Goal: Transaction & Acquisition: Purchase product/service

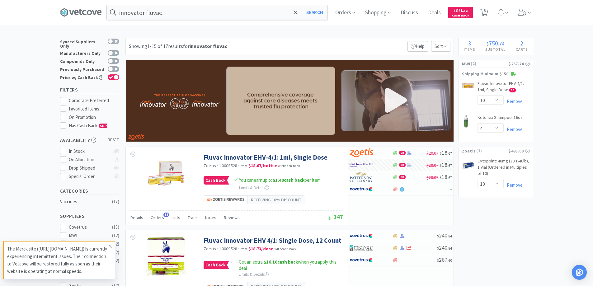
select select "10"
select select "4"
select select "10"
click at [82, 11] on icon at bounding box center [80, 12] width 3 height 6
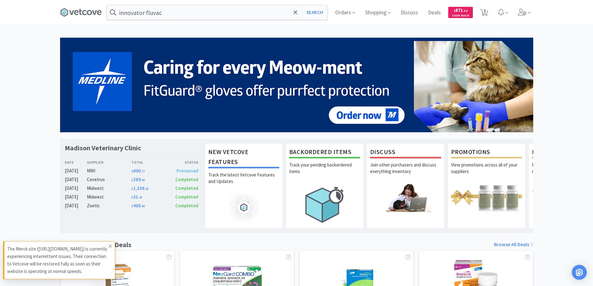
click at [109, 244] on icon at bounding box center [110, 246] width 4 height 5
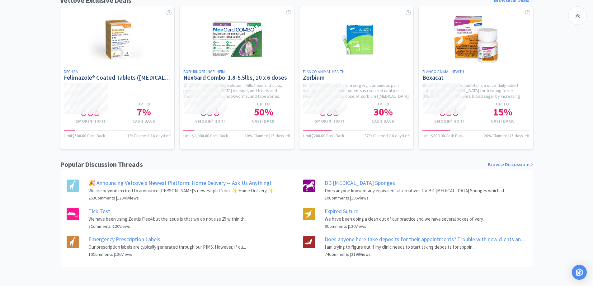
scroll to position [249, 0]
click at [351, 183] on link "BD [MEDICAL_DATA] Sponges" at bounding box center [360, 182] width 70 height 7
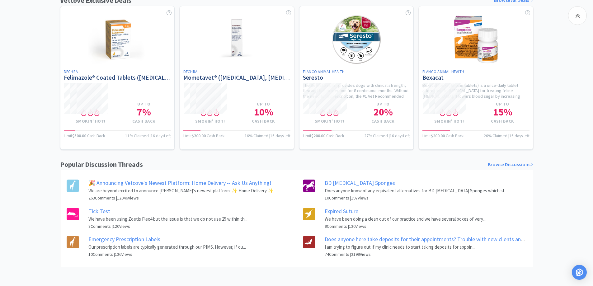
scroll to position [249, 0]
click at [506, 165] on link "Browse Discussions" at bounding box center [510, 165] width 45 height 8
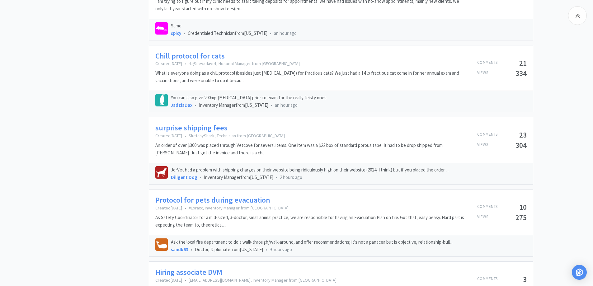
scroll to position [498, 0]
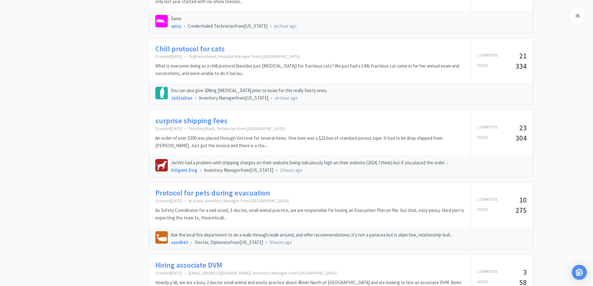
click at [167, 193] on link "Protocol for pets during evacuation" at bounding box center [212, 193] width 115 height 9
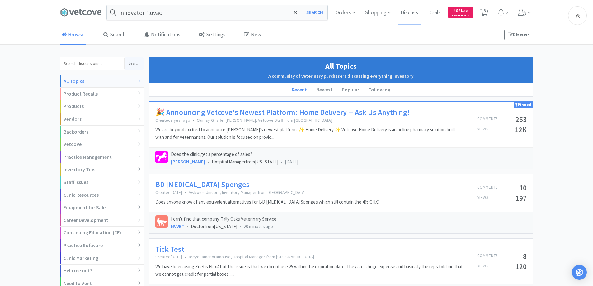
scroll to position [498, 0]
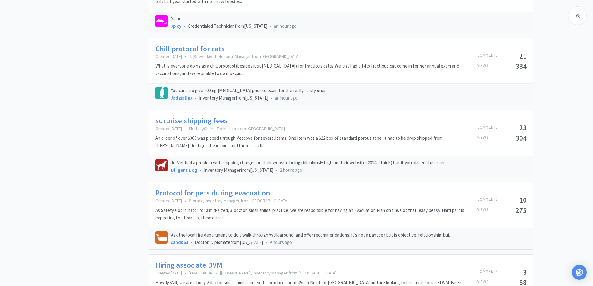
click at [179, 49] on link "Chill protocol for cats" at bounding box center [189, 49] width 69 height 9
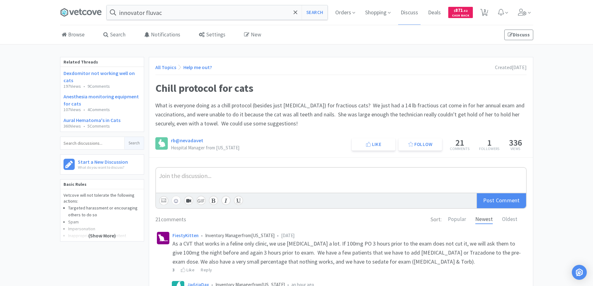
click at [84, 74] on link "Dexdomitor not working well on cats" at bounding box center [99, 76] width 71 height 13
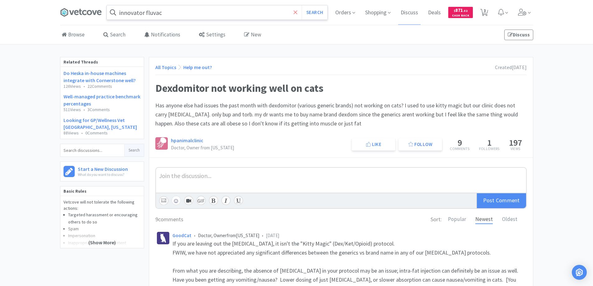
click at [296, 12] on icon at bounding box center [296, 12] width 4 height 4
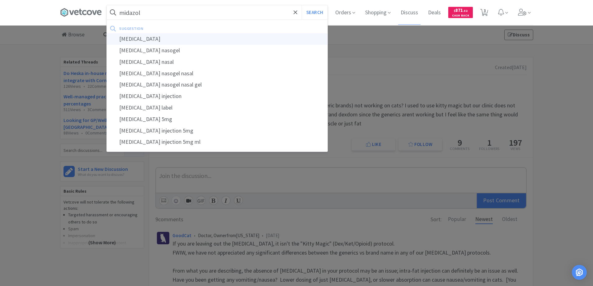
click at [132, 39] on div "[MEDICAL_DATA]" at bounding box center [217, 39] width 221 height 12
type input "[MEDICAL_DATA]"
select select "10"
select select "4"
select select "10"
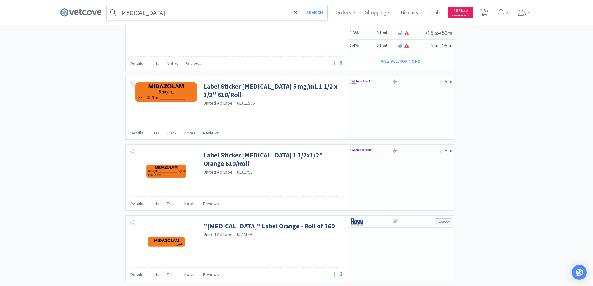
scroll to position [931, 0]
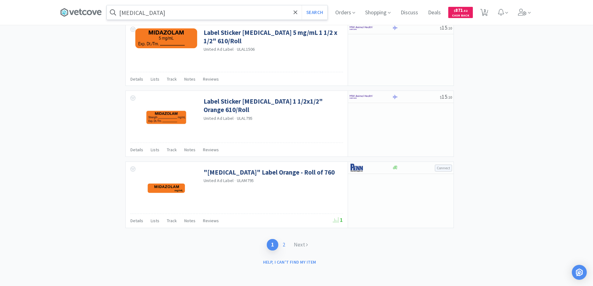
click at [286, 245] on link "2" at bounding box center [283, 245] width 11 height 12
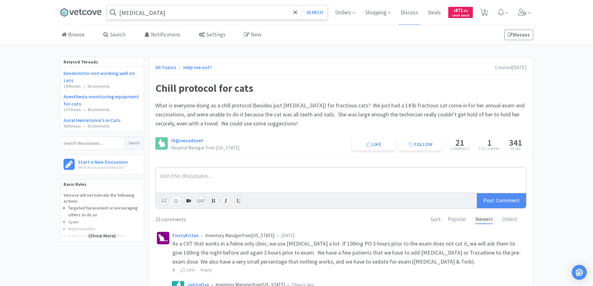
click at [90, 120] on link "Aural Hematoma's in Cats" at bounding box center [92, 120] width 57 height 6
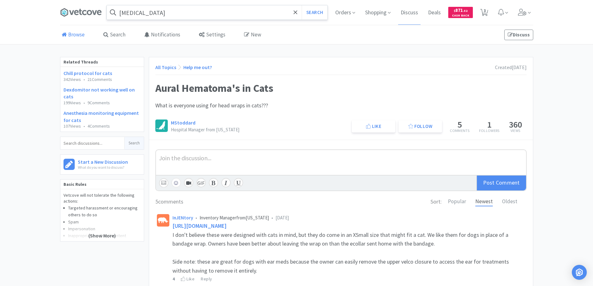
click at [74, 36] on link "Browse" at bounding box center [73, 35] width 26 height 19
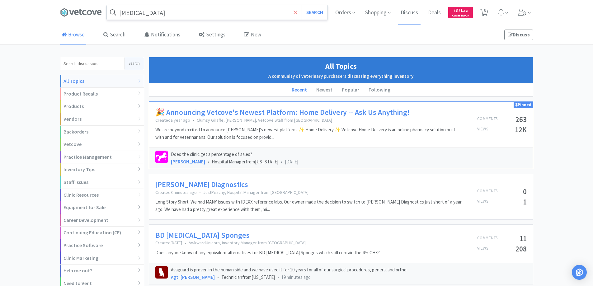
click at [295, 13] on icon at bounding box center [296, 12] width 4 height 4
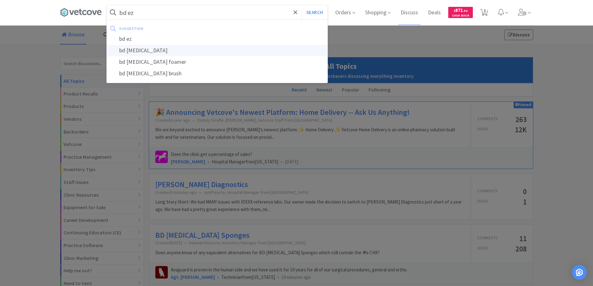
type input "bd ez"
click at [139, 49] on div "bd [MEDICAL_DATA]" at bounding box center [217, 51] width 221 height 12
select select "10"
select select "4"
select select "10"
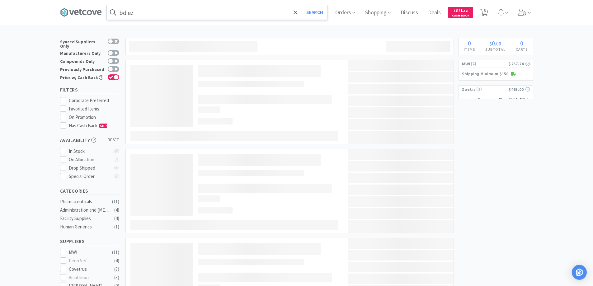
type input "bd [MEDICAL_DATA]"
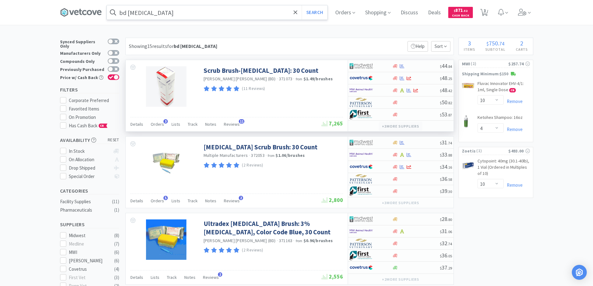
click at [398, 125] on button "+ 3 more supplier s" at bounding box center [400, 126] width 43 height 9
click at [281, 94] on div "Scrub Brush-[MEDICAL_DATA]: 30 Count [PERSON_NAME] [PERSON_NAME] (BD) · 371073 …" at bounding box center [237, 86] width 222 height 52
click at [165, 121] on span "3" at bounding box center [166, 121] width 4 height 4
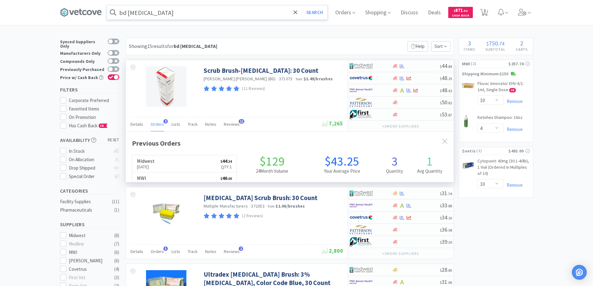
scroll to position [161, 328]
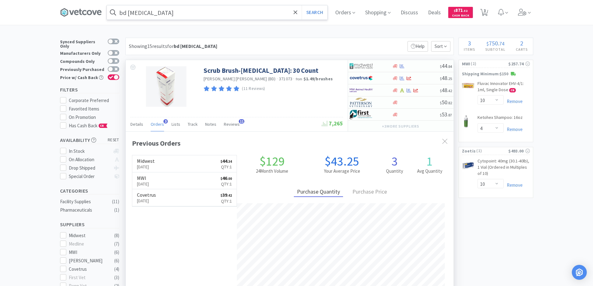
click at [165, 121] on span "3" at bounding box center [166, 121] width 4 height 4
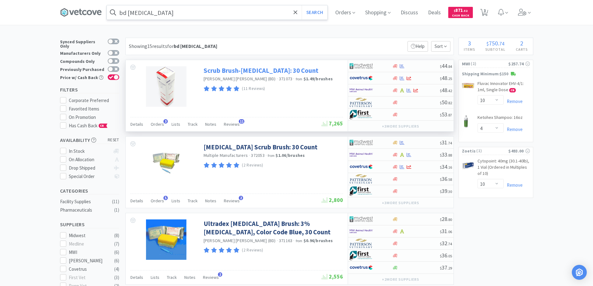
click at [218, 70] on link "Scrub Brush-[MEDICAL_DATA]: 30 Count" at bounding box center [261, 70] width 115 height 8
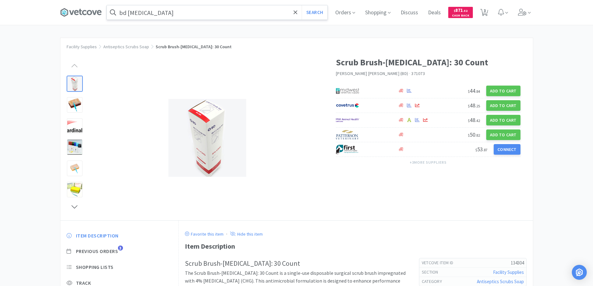
select select "10"
select select "4"
select select "10"
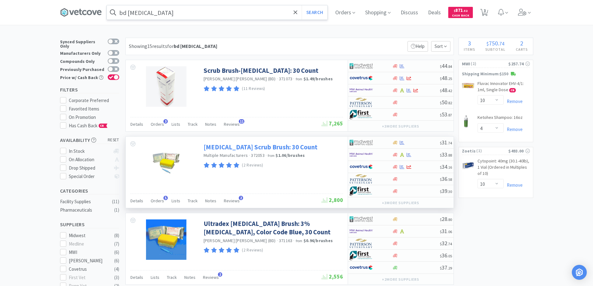
click at [236, 148] on link "[MEDICAL_DATA] Scrub Brush: 30 Count" at bounding box center [261, 147] width 114 height 8
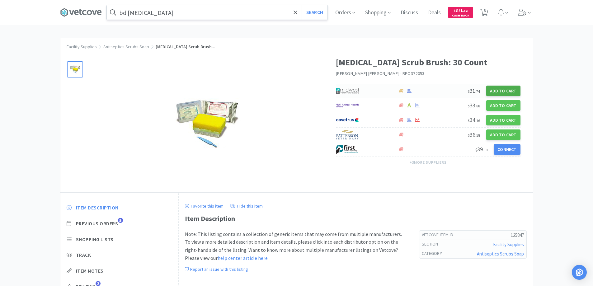
click at [496, 89] on button "Add to Cart" at bounding box center [504, 91] width 34 height 11
select select "1"
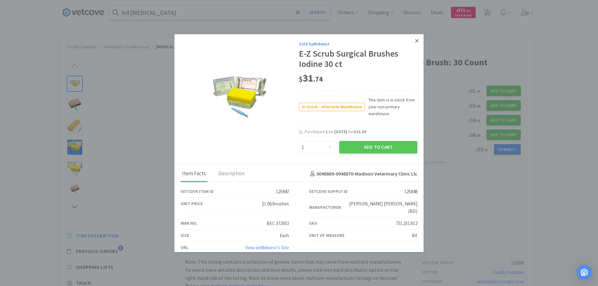
click at [415, 41] on icon at bounding box center [416, 41] width 3 height 6
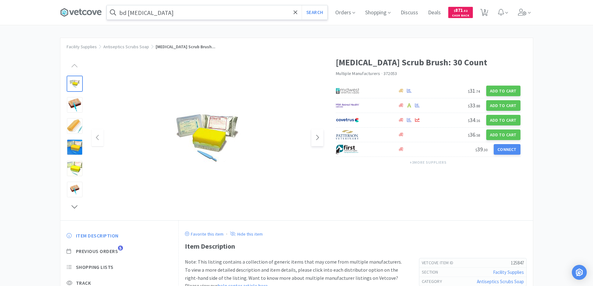
click at [316, 138] on icon at bounding box center [317, 137] width 5 height 7
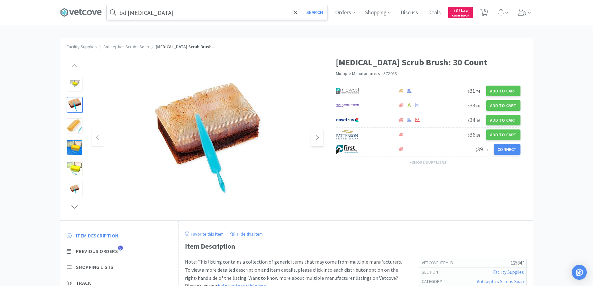
click at [316, 138] on icon at bounding box center [317, 137] width 5 height 7
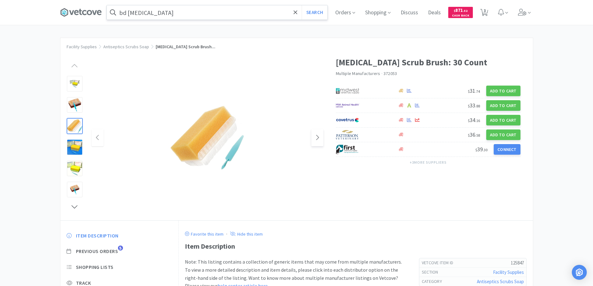
click at [316, 138] on icon at bounding box center [317, 137] width 5 height 7
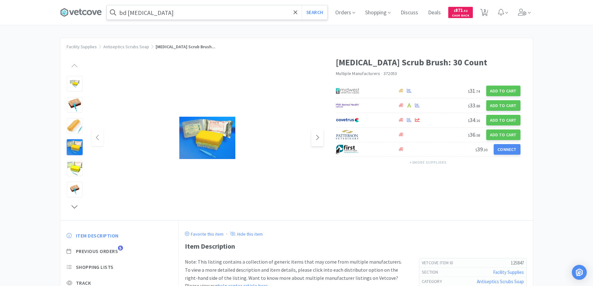
click at [316, 138] on icon at bounding box center [317, 137] width 5 height 7
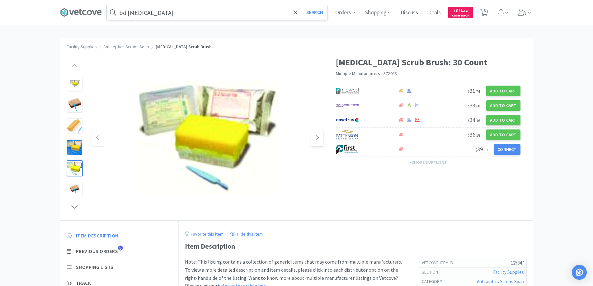
click at [316, 138] on icon at bounding box center [317, 137] width 5 height 7
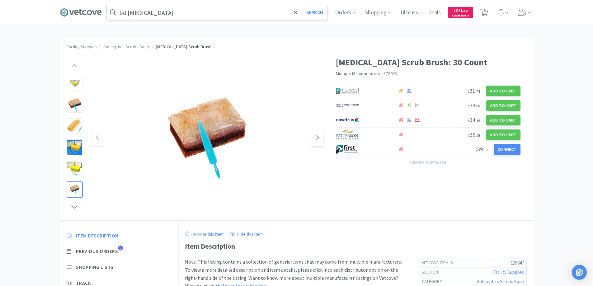
click at [316, 138] on icon at bounding box center [317, 137] width 5 height 7
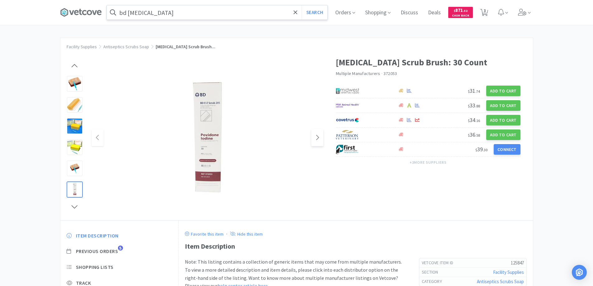
click at [316, 138] on icon at bounding box center [317, 137] width 5 height 7
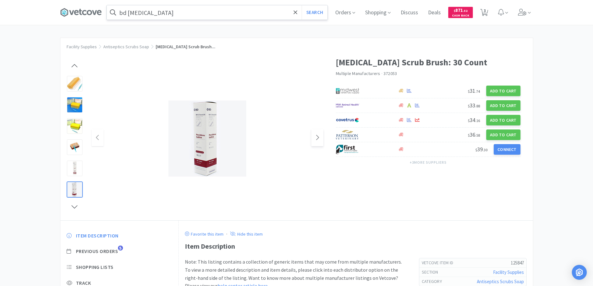
click at [316, 138] on icon at bounding box center [317, 137] width 5 height 7
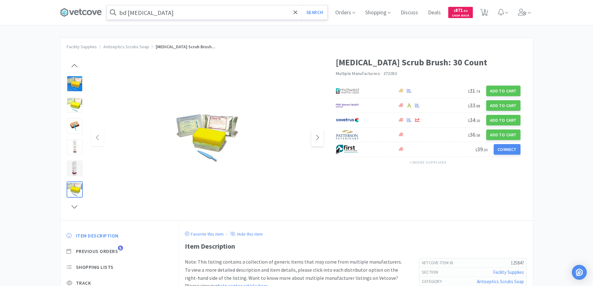
click at [316, 138] on icon at bounding box center [317, 137] width 5 height 7
click at [418, 161] on button "+ 3 more supplier s" at bounding box center [428, 162] width 43 height 9
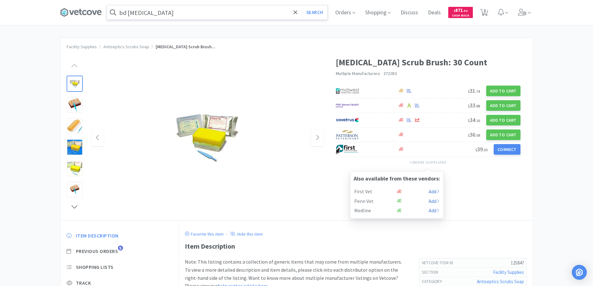
click at [281, 94] on div at bounding box center [208, 138] width 232 height 125
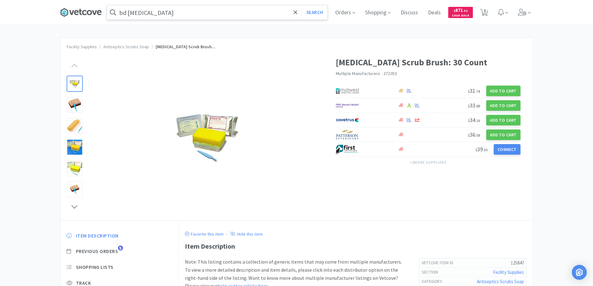
click at [85, 13] on icon at bounding box center [84, 12] width 4 height 5
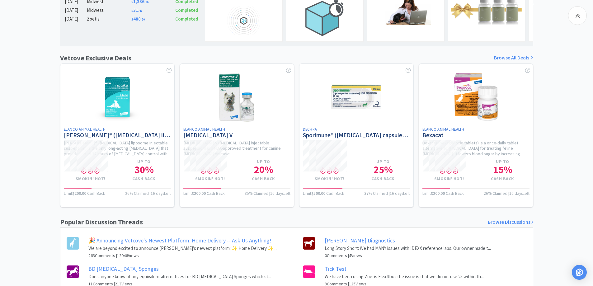
scroll to position [249, 0]
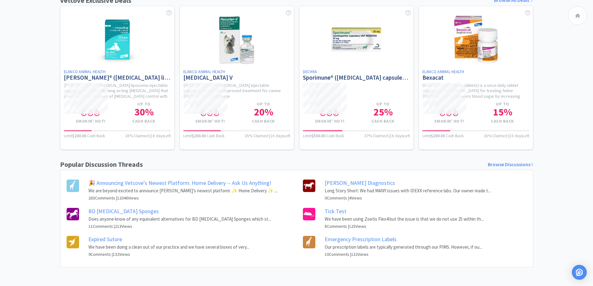
click at [512, 164] on link "Browse Discussions" at bounding box center [510, 165] width 45 height 8
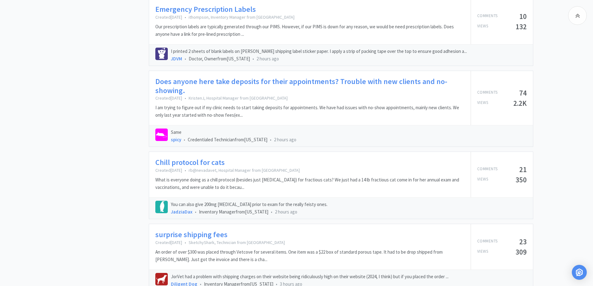
scroll to position [467, 0]
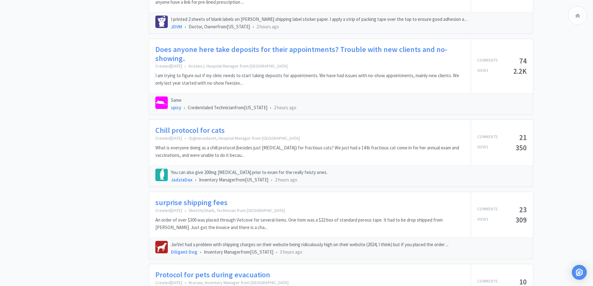
click at [190, 203] on link "surprise shipping fees" at bounding box center [191, 202] width 72 height 9
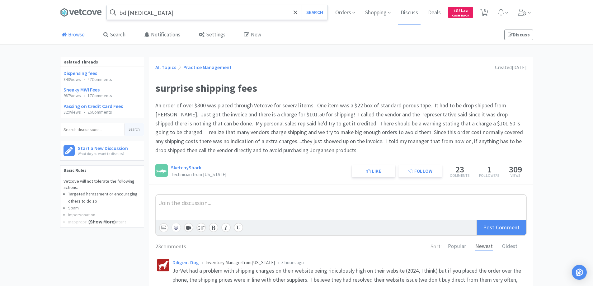
click at [77, 34] on link "Browse" at bounding box center [73, 35] width 26 height 19
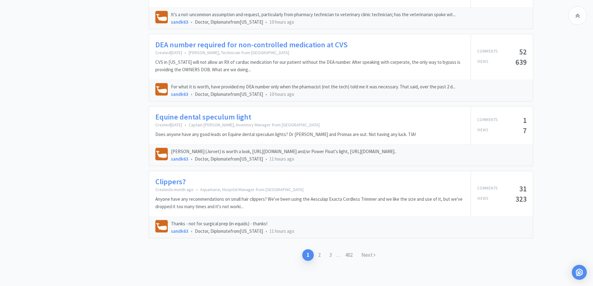
scroll to position [920, 0]
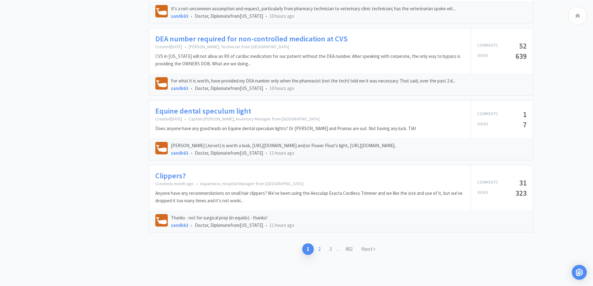
click at [318, 248] on link "2" at bounding box center [319, 250] width 11 height 12
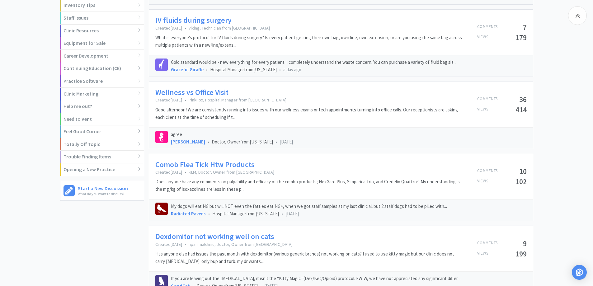
scroll to position [187, 0]
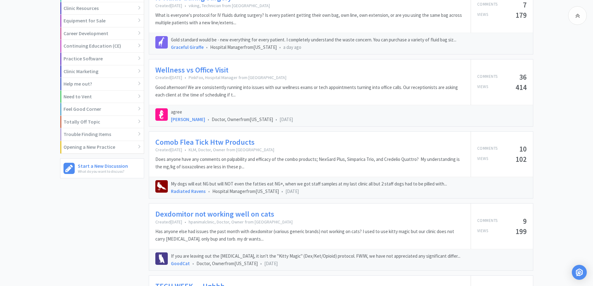
click at [173, 141] on link "Comob Flea Tick Htw Products" at bounding box center [204, 142] width 99 height 9
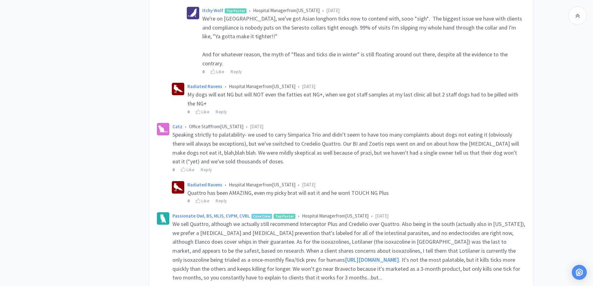
scroll to position [654, 0]
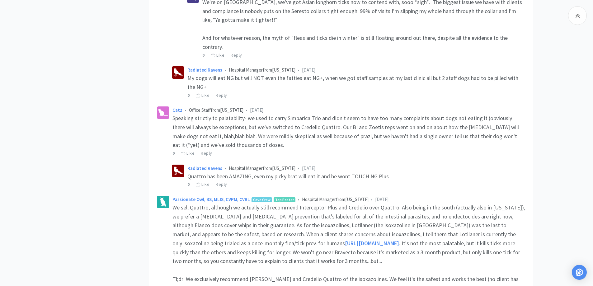
click at [345, 240] on span "[URL][DOMAIN_NAME]" at bounding box center [372, 243] width 54 height 7
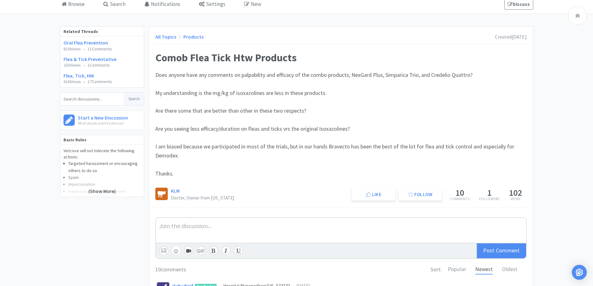
scroll to position [0, 0]
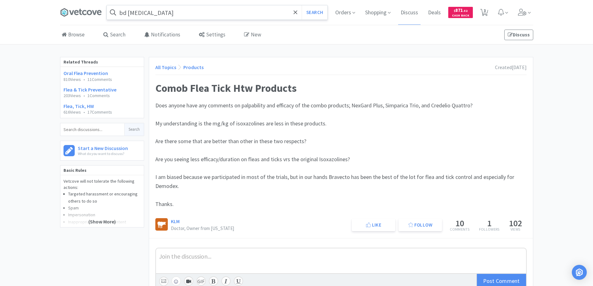
drag, startPoint x: 81, startPoint y: 12, endPoint x: 112, endPoint y: 20, distance: 32.0
click at [83, 13] on icon at bounding box center [81, 12] width 42 height 9
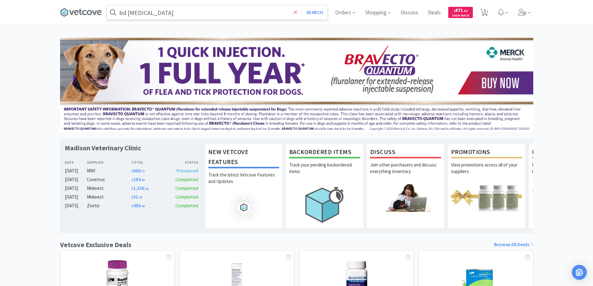
click at [294, 12] on icon at bounding box center [296, 12] width 4 height 6
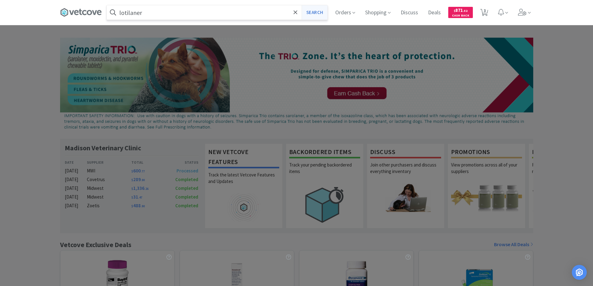
type input "lotilaner"
click at [314, 13] on button "Search" at bounding box center [315, 12] width 26 height 14
select select "10"
select select "4"
select select "10"
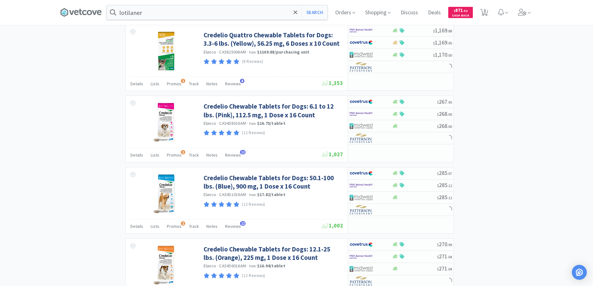
scroll to position [997, 0]
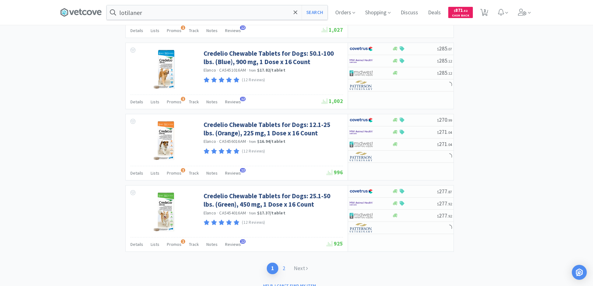
click at [283, 268] on link "2" at bounding box center [283, 269] width 11 height 12
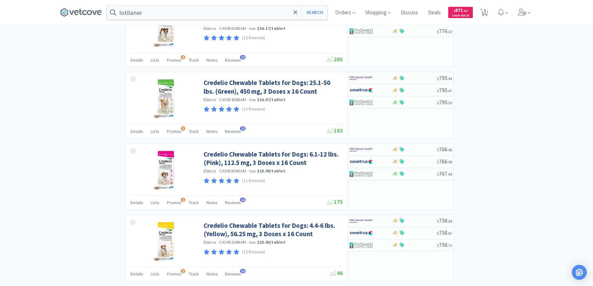
scroll to position [861, 0]
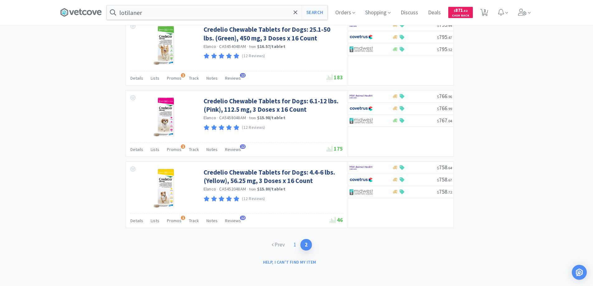
click at [293, 244] on link "1" at bounding box center [294, 245] width 11 height 12
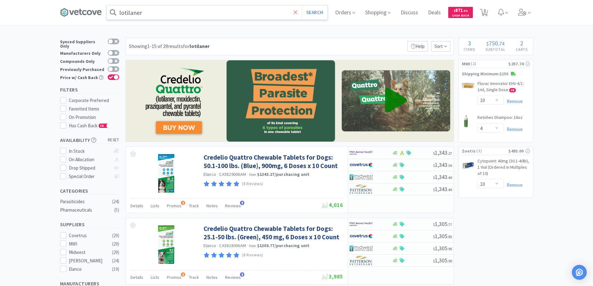
click at [297, 13] on icon at bounding box center [296, 12] width 4 height 4
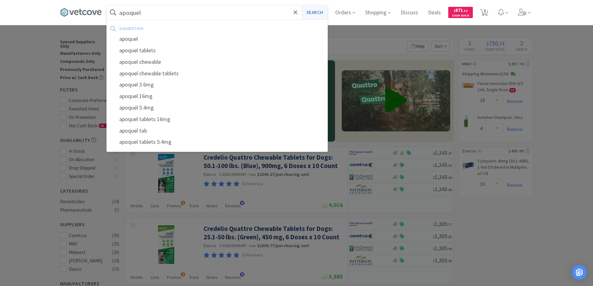
type input "apoquel"
click at [315, 12] on button "Search" at bounding box center [315, 12] width 26 height 14
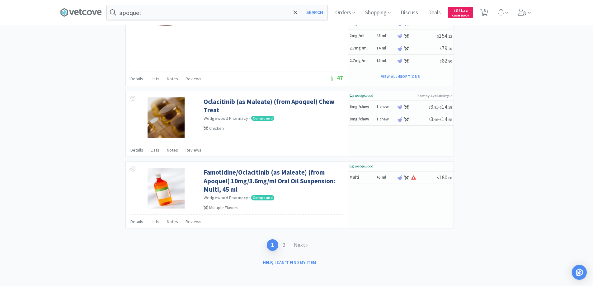
scroll to position [997, 0]
click at [285, 245] on link "2" at bounding box center [283, 245] width 11 height 12
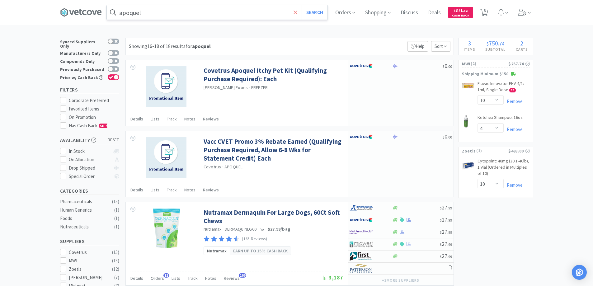
click at [297, 11] on icon at bounding box center [296, 12] width 4 height 6
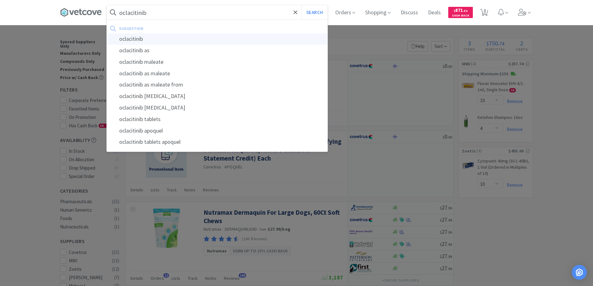
type input "oclacitinib"
click at [139, 40] on div "oclacitinib" at bounding box center [217, 39] width 221 height 12
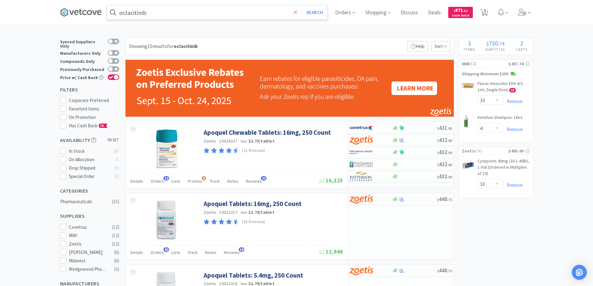
click at [297, 12] on icon at bounding box center [296, 12] width 4 height 6
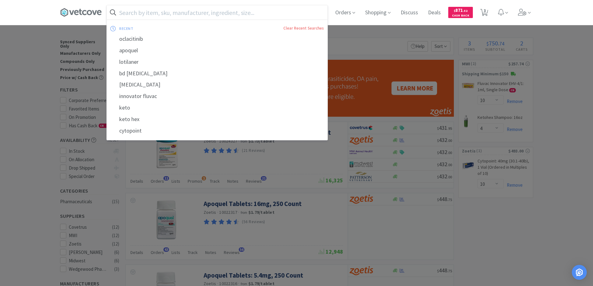
click at [40, 37] on div at bounding box center [296, 143] width 593 height 286
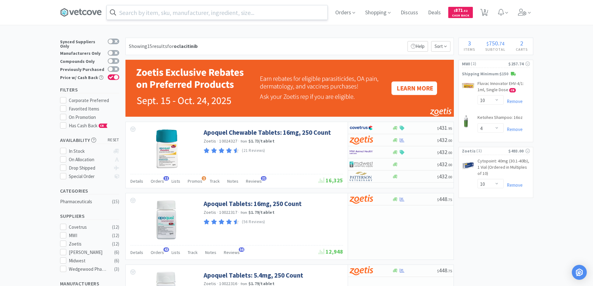
click at [129, 14] on input "text" at bounding box center [217, 12] width 221 height 14
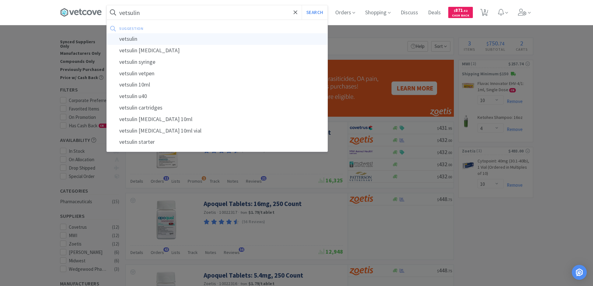
type input "vetsulin"
click at [130, 40] on div "vetsulin" at bounding box center [217, 39] width 221 height 12
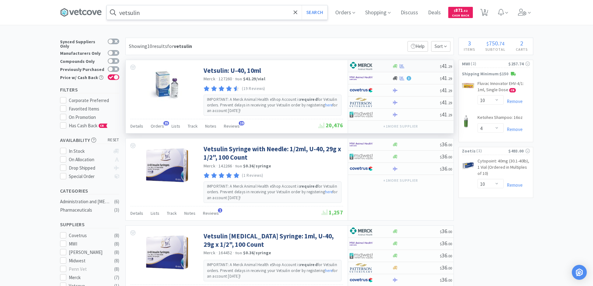
click at [384, 65] on div at bounding box center [367, 66] width 34 height 11
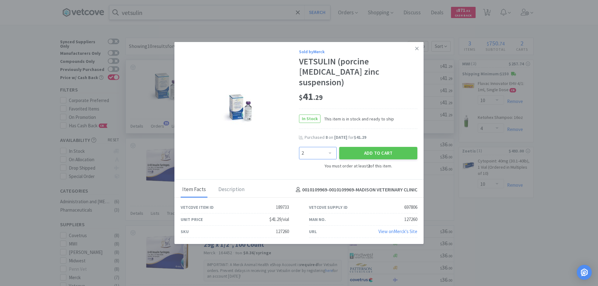
click at [331, 147] on select "Enter Quantity 2 3 4 5 6 7 8 9 10 11 12 13 14 15 16 17 18 19 20 21 Enter Quanti…" at bounding box center [318, 153] width 38 height 12
select select "8"
click at [299, 147] on select "Enter Quantity 2 3 4 5 6 7 8 9 10 11 12 13 14 15 16 17 18 19 20 21 Enter Quanti…" at bounding box center [318, 153] width 38 height 12
click at [374, 147] on button "Add to Cart" at bounding box center [378, 153] width 78 height 12
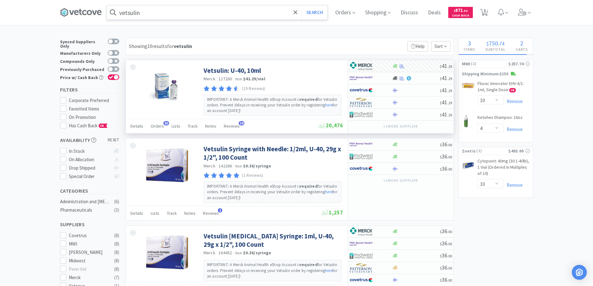
select select "8"
click at [297, 12] on icon at bounding box center [296, 12] width 4 height 4
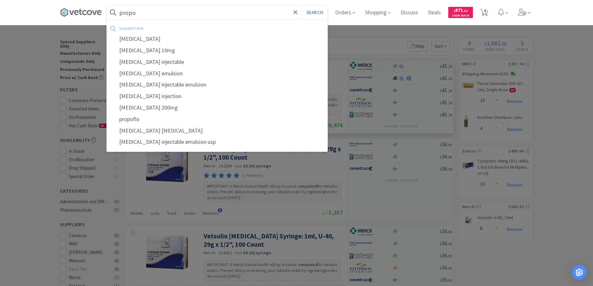
drag, startPoint x: 129, startPoint y: 38, endPoint x: 132, endPoint y: 38, distance: 3.1
click at [129, 38] on div "[MEDICAL_DATA]" at bounding box center [217, 39] width 221 height 12
type input "[MEDICAL_DATA]"
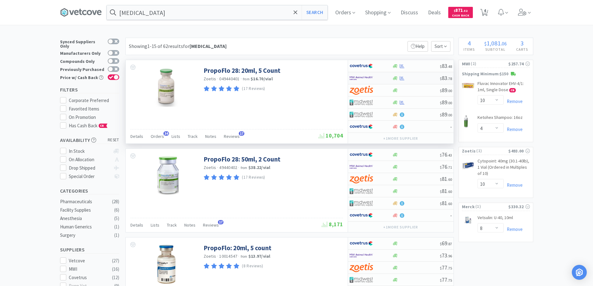
click at [383, 78] on div at bounding box center [367, 78] width 34 height 11
select select "1"
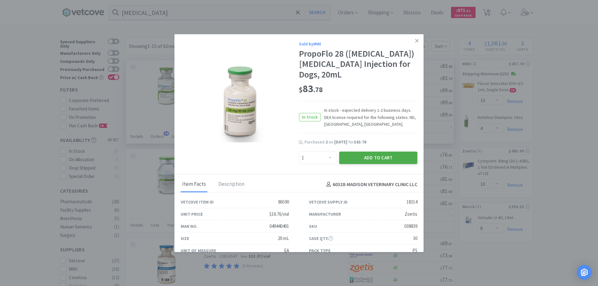
click at [354, 156] on button "Add to Cart" at bounding box center [378, 158] width 78 height 12
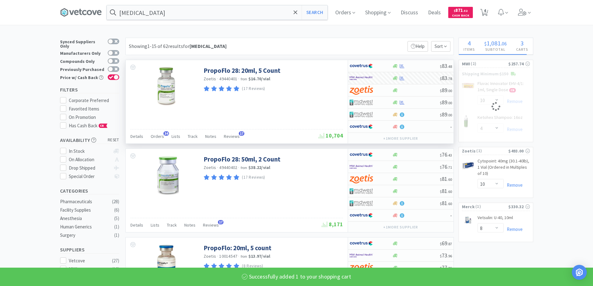
select select "1"
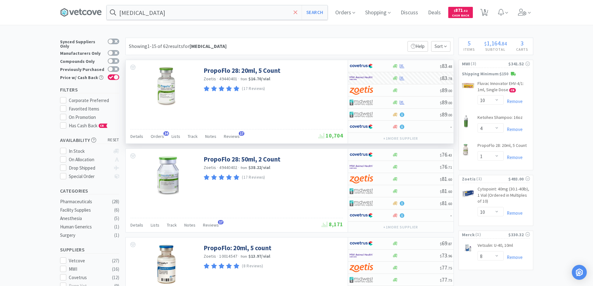
click at [297, 11] on icon at bounding box center [296, 12] width 4 height 4
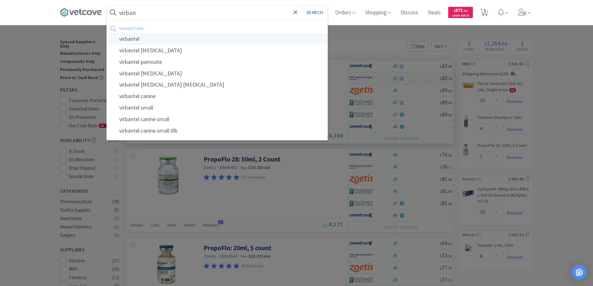
click at [132, 38] on div "virbantel" at bounding box center [217, 39] width 221 height 12
type input "virbantel"
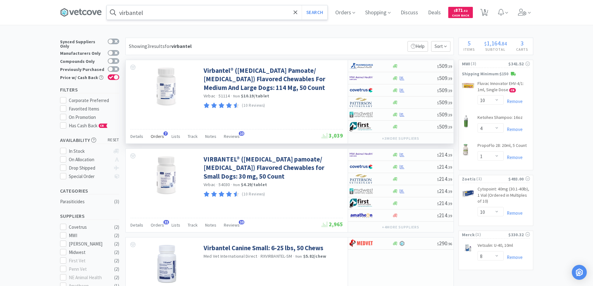
click at [164, 134] on span "7" at bounding box center [166, 133] width 4 height 4
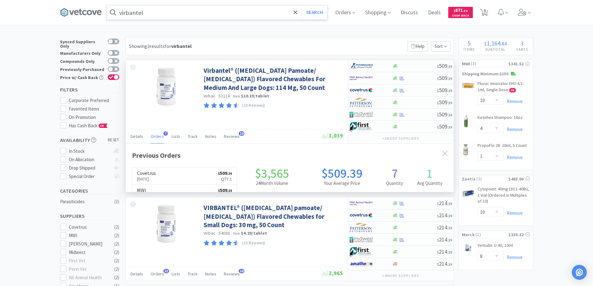
scroll to position [161, 328]
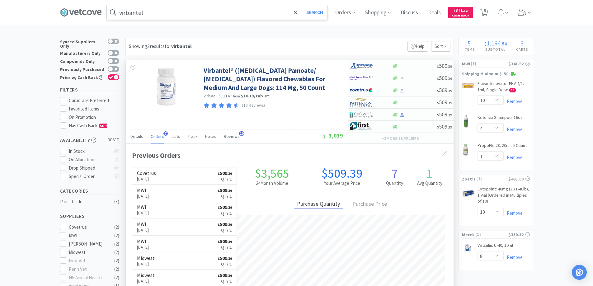
click at [164, 134] on span "7" at bounding box center [166, 133] width 4 height 4
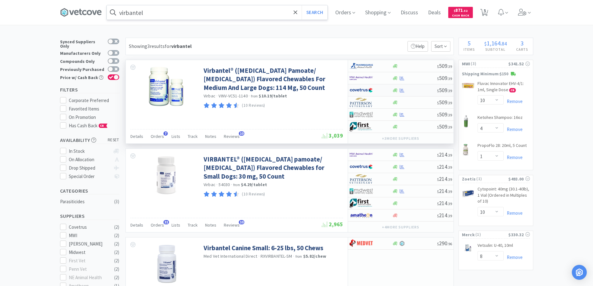
click at [380, 91] on div at bounding box center [367, 90] width 34 height 11
select select "1"
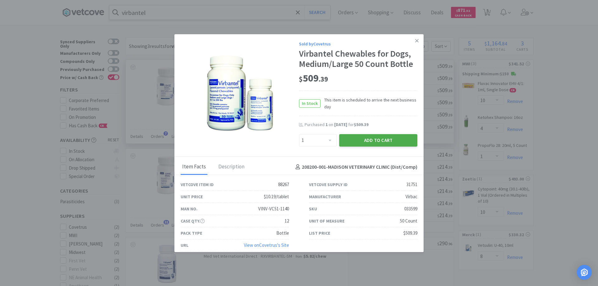
click at [362, 139] on button "Add to Cart" at bounding box center [378, 140] width 78 height 12
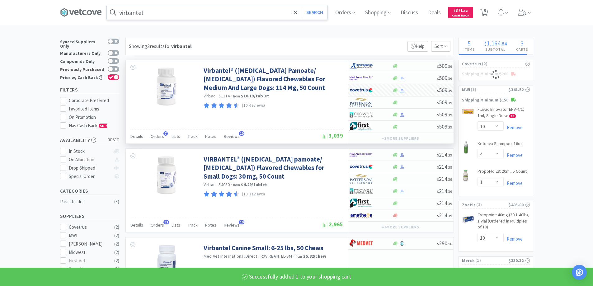
select select "1"
